Goal: Transaction & Acquisition: Purchase product/service

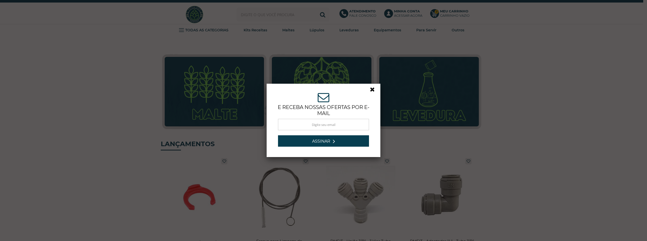
click at [291, 3] on div "ASSINE NOSSA NEWSLETTER e receba nossas ofertas por e-mail Obrigado por se insc…" at bounding box center [323, 120] width 647 height 241
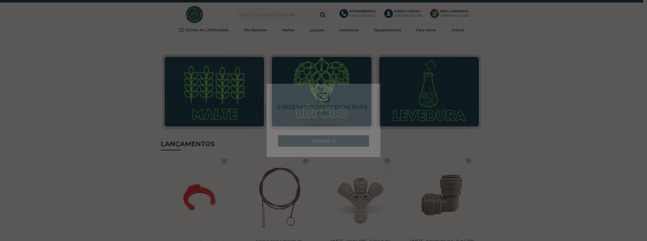
click at [288, 11] on div "ASSINE NOSSA NEWSLETTER e receba nossas ofertas por e-mail Obrigado por se insc…" at bounding box center [323, 120] width 647 height 241
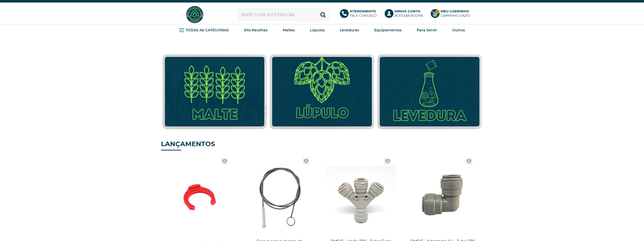
click at [288, 12] on input "text" at bounding box center [283, 15] width 93 height 14
type input "mosai"
click at [316, 8] on button "Buscar" at bounding box center [323, 15] width 14 height 14
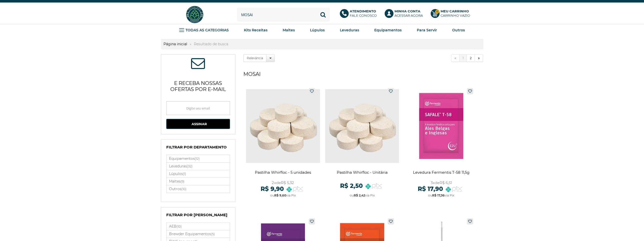
click at [287, 17] on input "mosai" at bounding box center [283, 15] width 93 height 14
type input "mosaic"
click at [316, 8] on button "Buscar" at bounding box center [323, 15] width 14 height 14
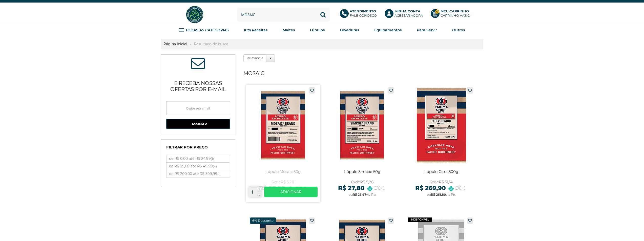
click at [288, 134] on link at bounding box center [283, 144] width 74 height 118
